Goal: Information Seeking & Learning: Learn about a topic

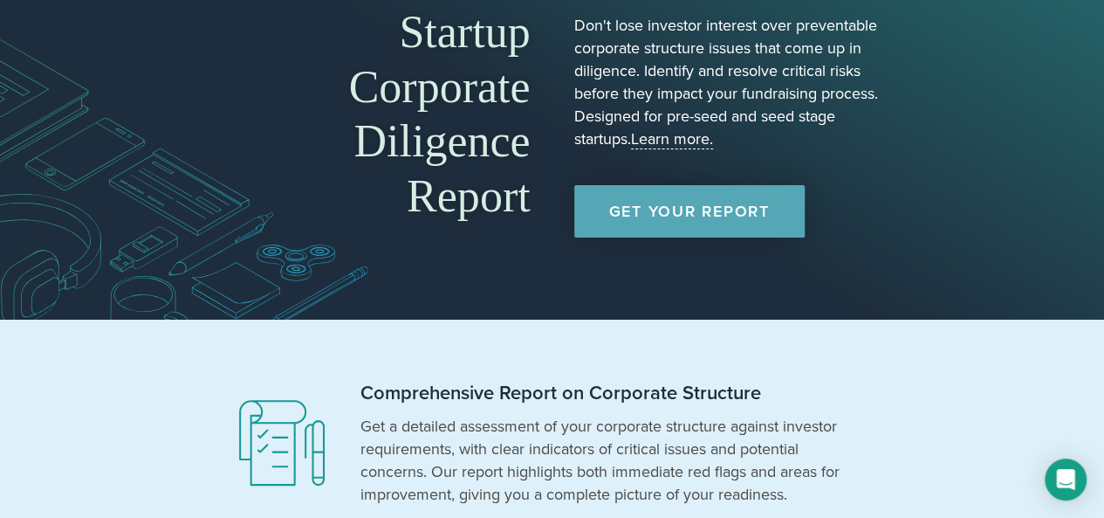
scroll to position [113, 0]
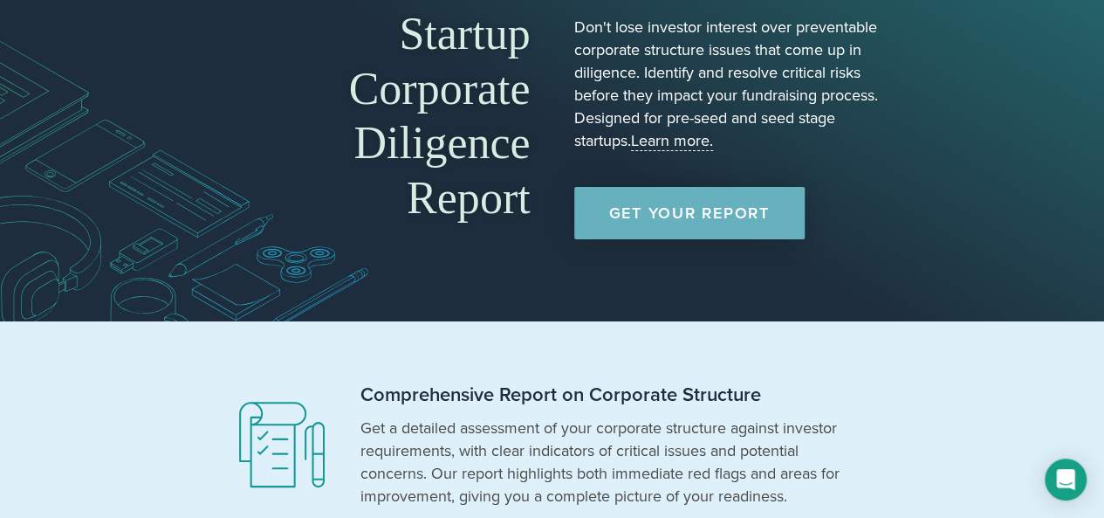
click at [733, 233] on link "Get Your Report" at bounding box center [689, 213] width 230 height 52
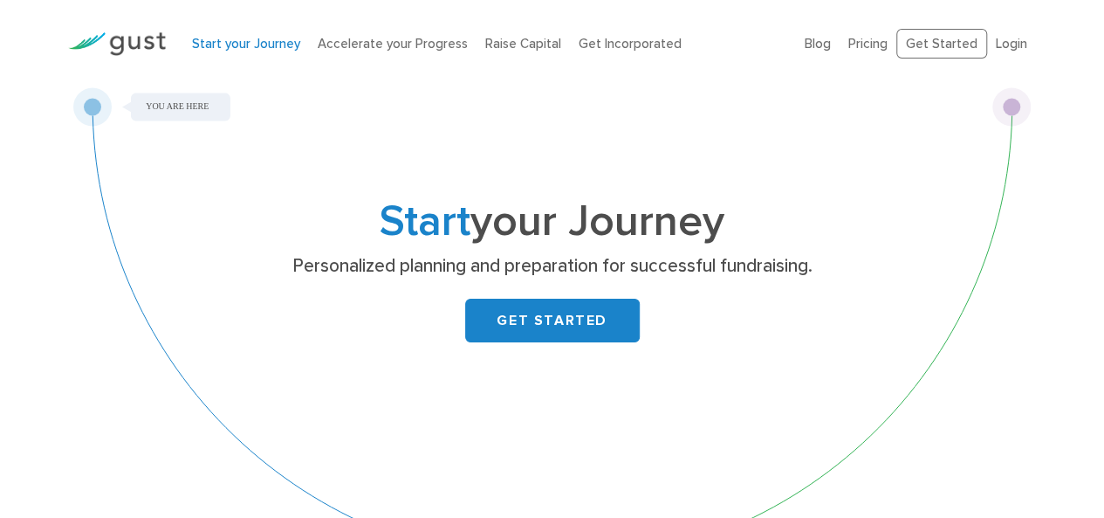
drag, startPoint x: 449, startPoint y: 199, endPoint x: 843, endPoint y: 264, distance: 399.9
click at [843, 264] on p "Personalized planning and preparation for successful fundraising." at bounding box center [552, 266] width 676 height 24
click at [560, 340] on link "GET STARTED" at bounding box center [552, 321] width 175 height 44
